Goal: Task Accomplishment & Management: Use online tool/utility

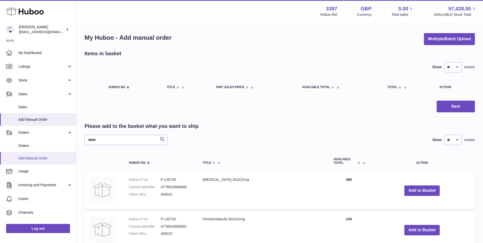
drag, startPoint x: 30, startPoint y: 148, endPoint x: 33, endPoint y: 152, distance: 4.7
click at [30, 148] on link "Orders" at bounding box center [38, 145] width 76 height 12
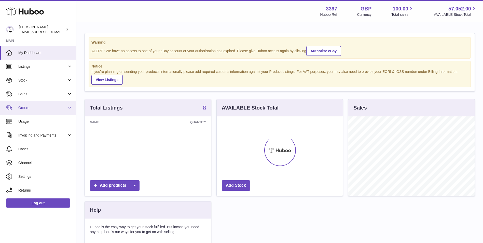
click at [29, 106] on span "Orders" at bounding box center [42, 107] width 49 height 5
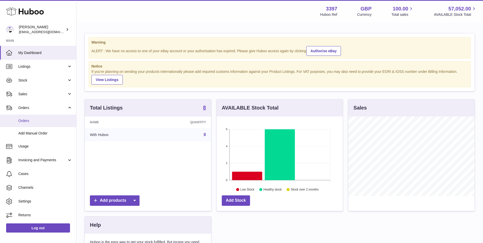
scroll to position [79, 126]
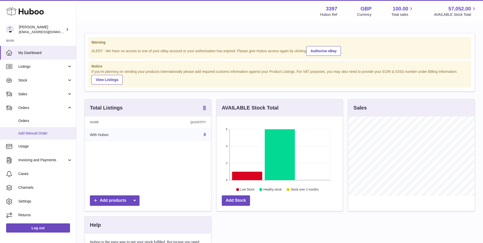
click at [33, 133] on span "Add Manual Order" at bounding box center [45, 133] width 54 height 5
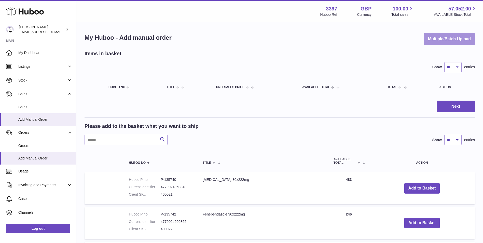
click at [446, 39] on button "Multiple/Batch Upload" at bounding box center [449, 39] width 51 height 12
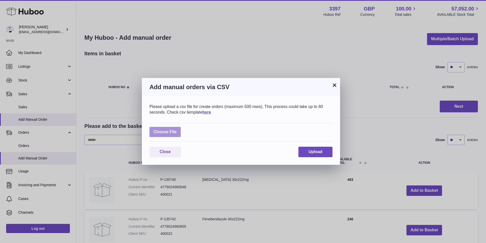
click at [160, 133] on label at bounding box center [165, 132] width 31 height 10
click at [177, 129] on input "file" at bounding box center [177, 129] width 0 height 0
type input "**********"
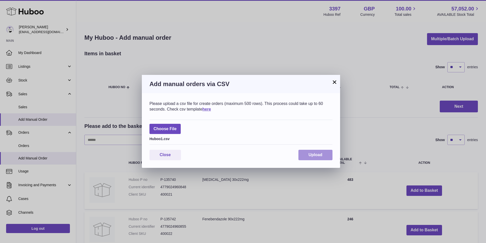
click at [321, 155] on span "Upload" at bounding box center [316, 154] width 14 height 4
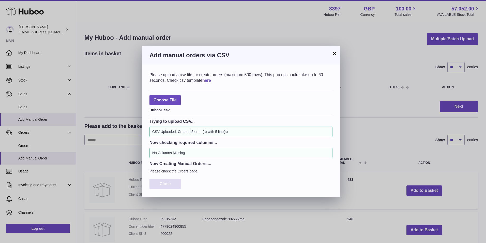
click at [167, 180] on button "Close" at bounding box center [166, 184] width 32 height 10
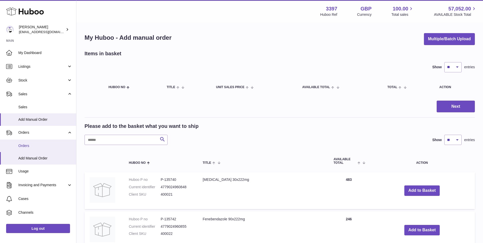
click at [32, 142] on link "Orders" at bounding box center [38, 145] width 76 height 12
